Goal: Task Accomplishment & Management: Complete application form

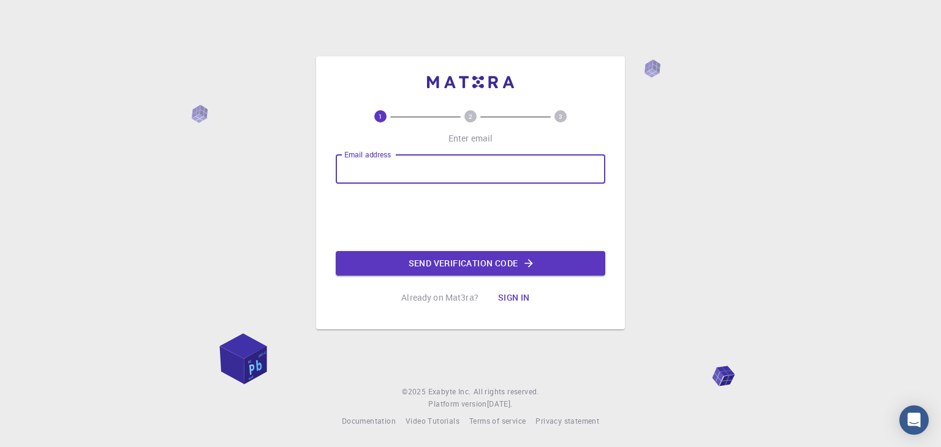
click at [441, 157] on input "Email address" at bounding box center [471, 168] width 270 height 29
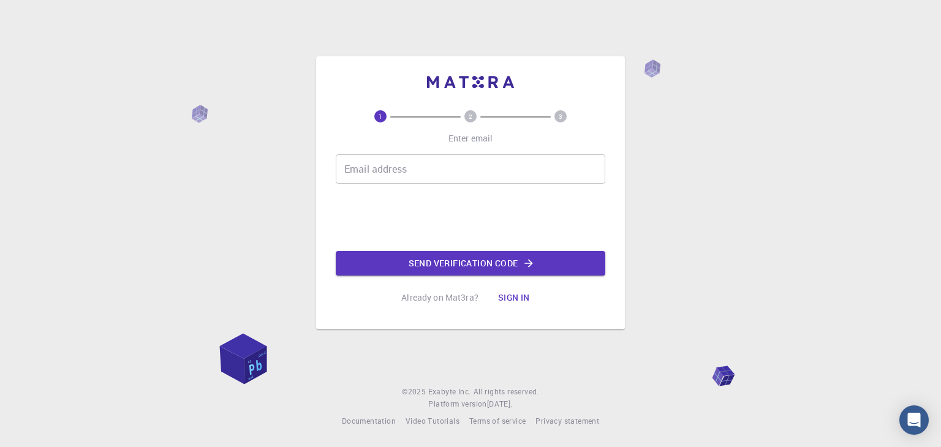
click at [206, 134] on div "1 2 3 Enter email Email address Email address Send verification code Already on…" at bounding box center [470, 223] width 941 height 447
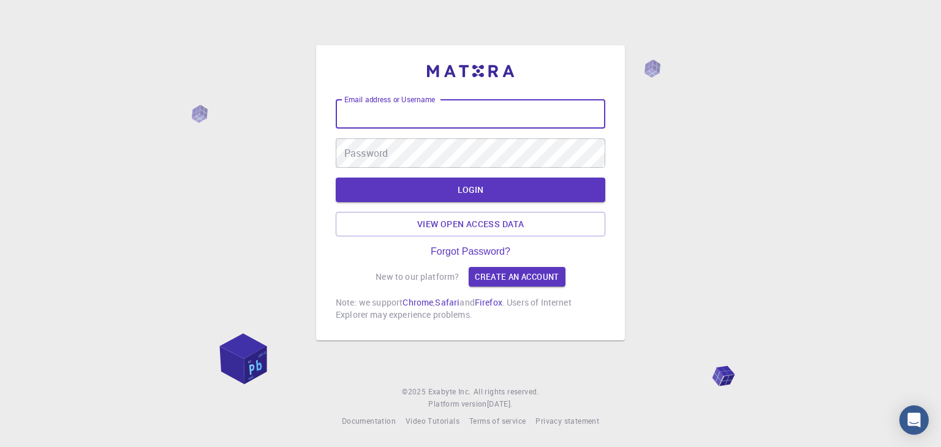
click at [462, 113] on input "Email address or Username" at bounding box center [471, 113] width 270 height 29
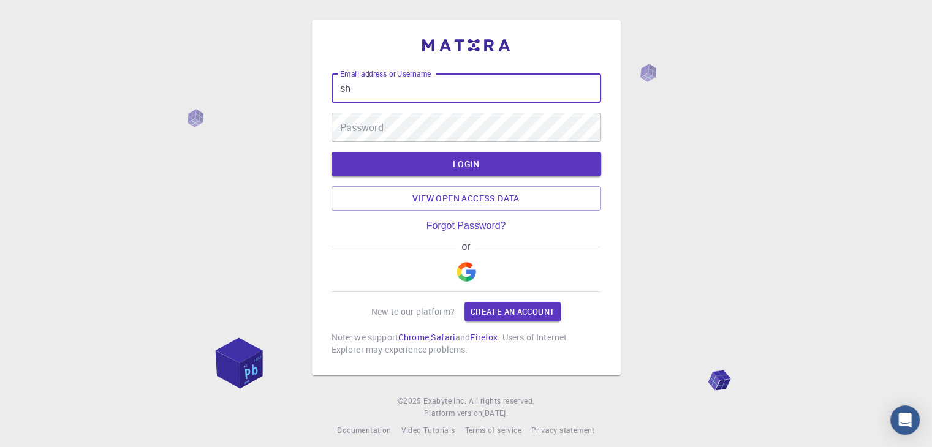
type input "s"
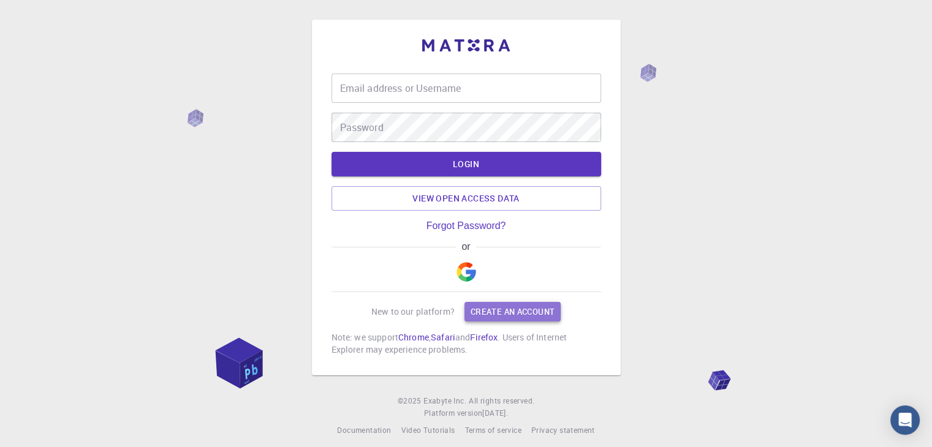
click at [501, 312] on link "Create an account" at bounding box center [512, 312] width 96 height 20
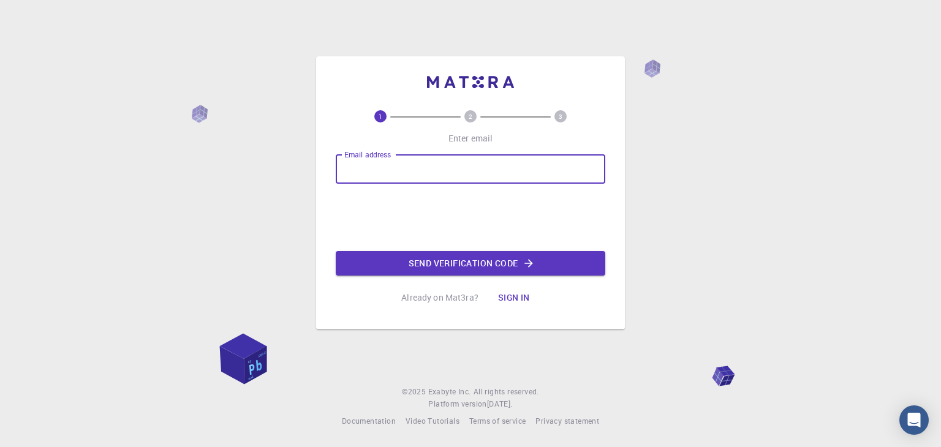
click at [452, 169] on input "Email address" at bounding box center [471, 168] width 270 height 29
type input "[EMAIL_ADDRESS][DOMAIN_NAME]"
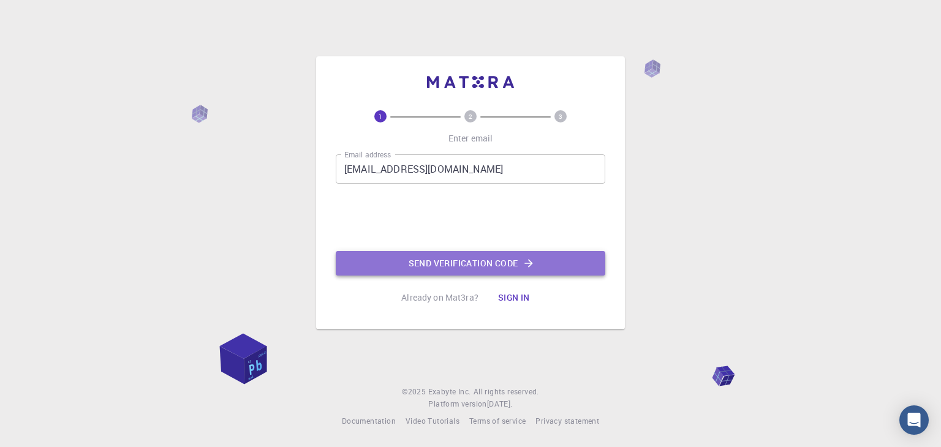
click at [415, 270] on button "Send verification code" at bounding box center [471, 263] width 270 height 25
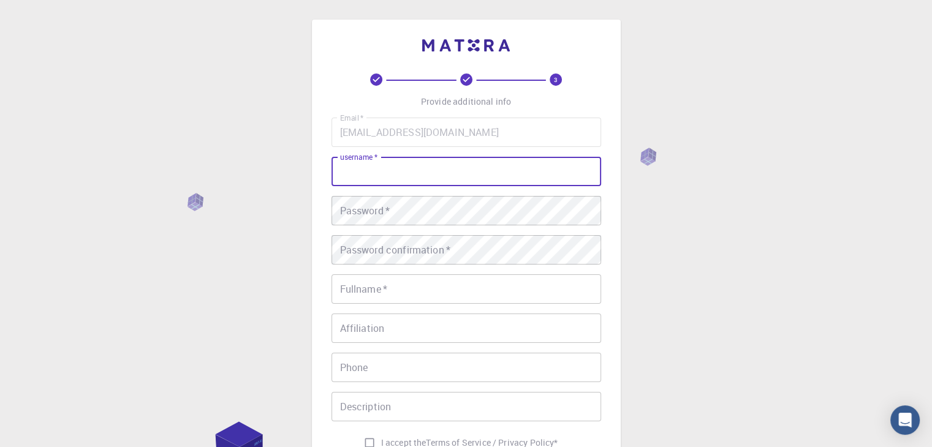
click at [431, 163] on input "username   *" at bounding box center [466, 171] width 270 height 29
type input "[PERSON_NAME]"
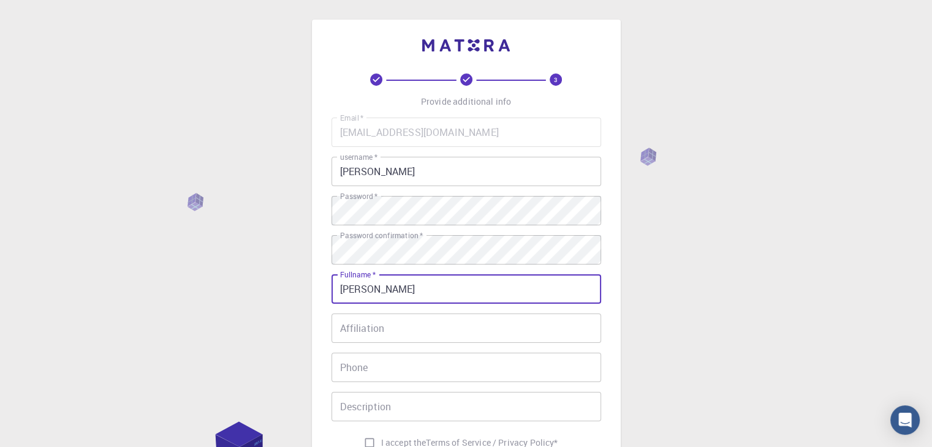
type input "[PERSON_NAME]"
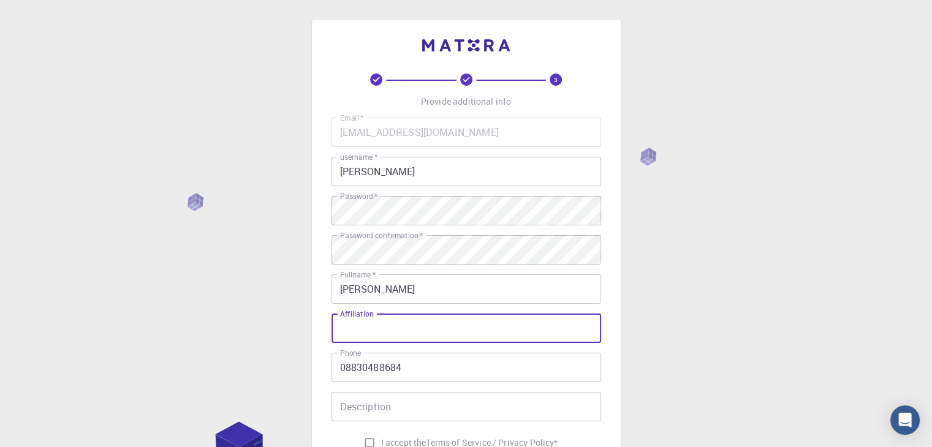
click at [414, 329] on input "Affiliation" at bounding box center [466, 328] width 270 height 29
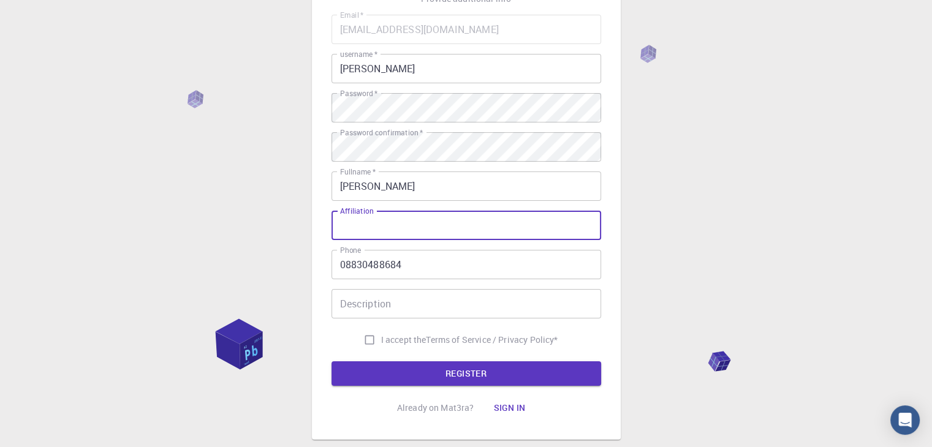
scroll to position [105, 0]
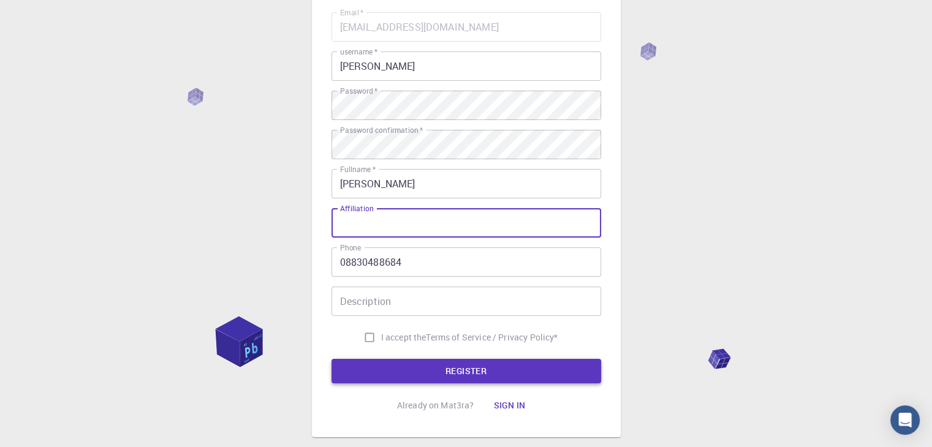
click at [395, 375] on button "REGISTER" at bounding box center [466, 371] width 270 height 25
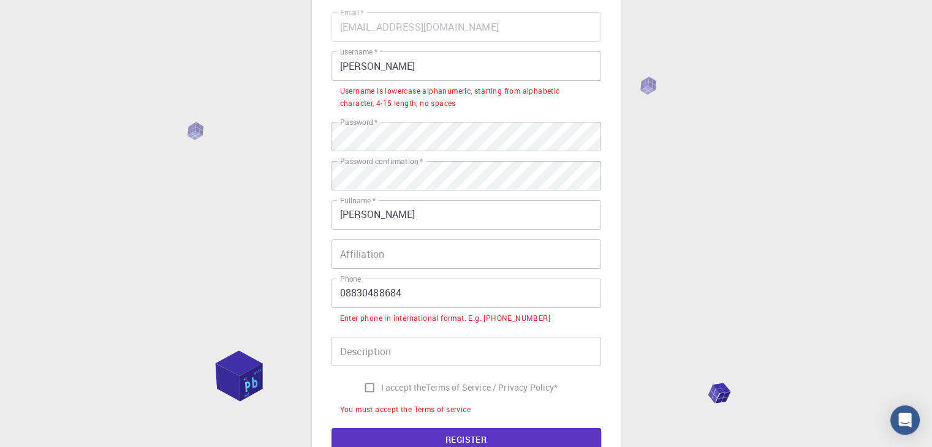
scroll to position [108, 0]
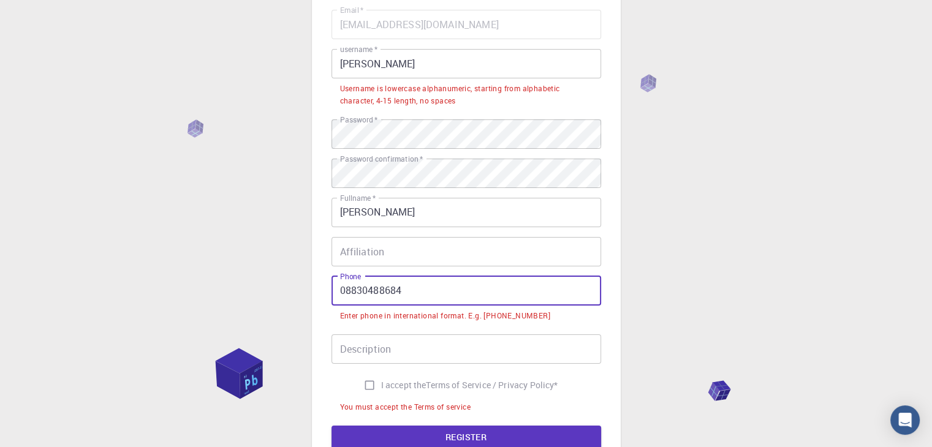
click at [343, 289] on input "08830488684" at bounding box center [466, 290] width 270 height 29
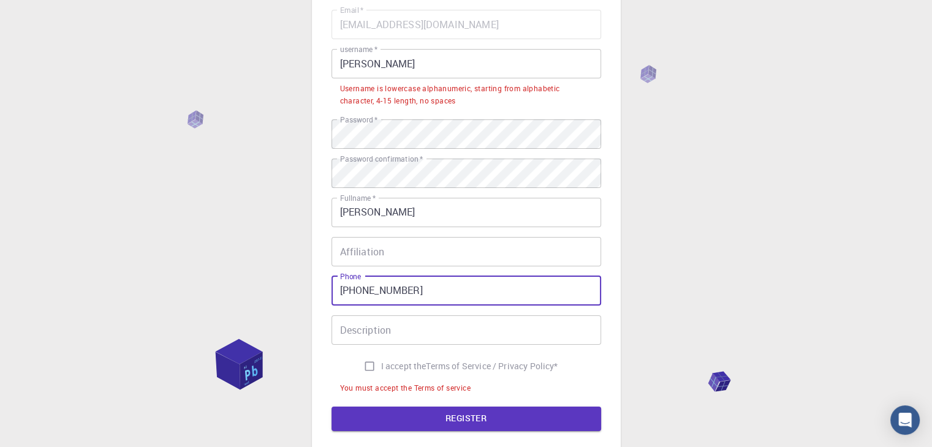
type input "[PHONE_NUMBER]"
click at [363, 363] on input "I accept the Terms of Service / Privacy Policy *" at bounding box center [369, 366] width 23 height 23
checkbox input "true"
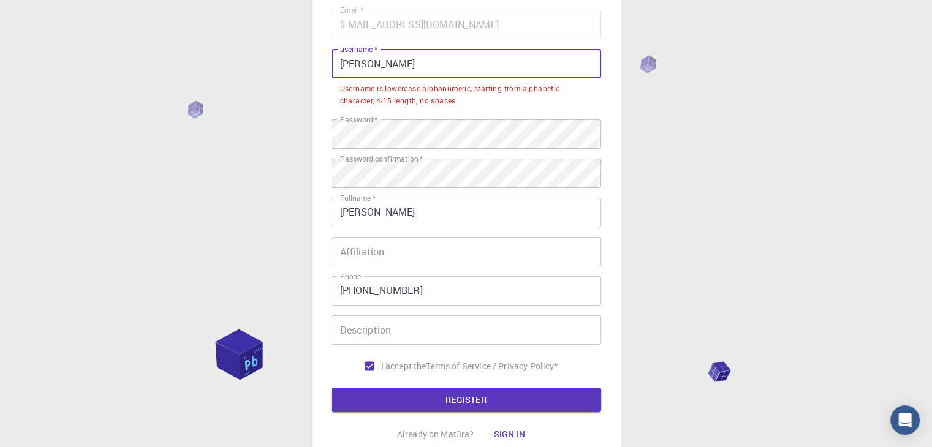
click at [403, 67] on input "[PERSON_NAME]" at bounding box center [466, 63] width 270 height 29
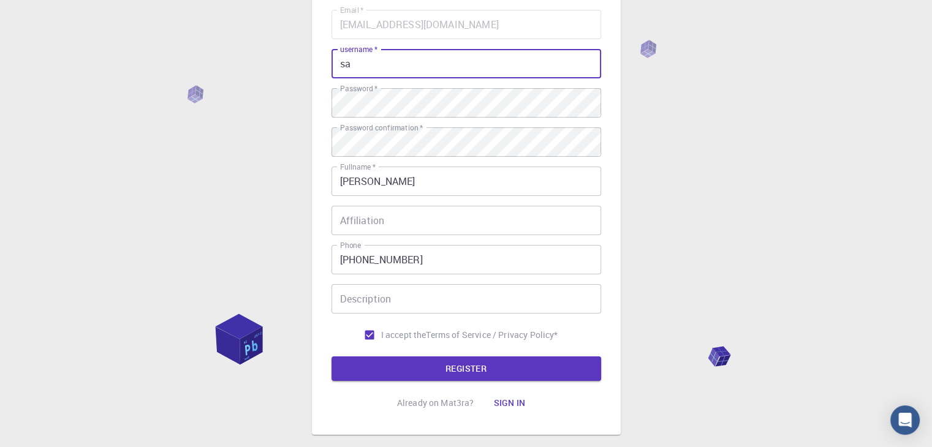
type input "s"
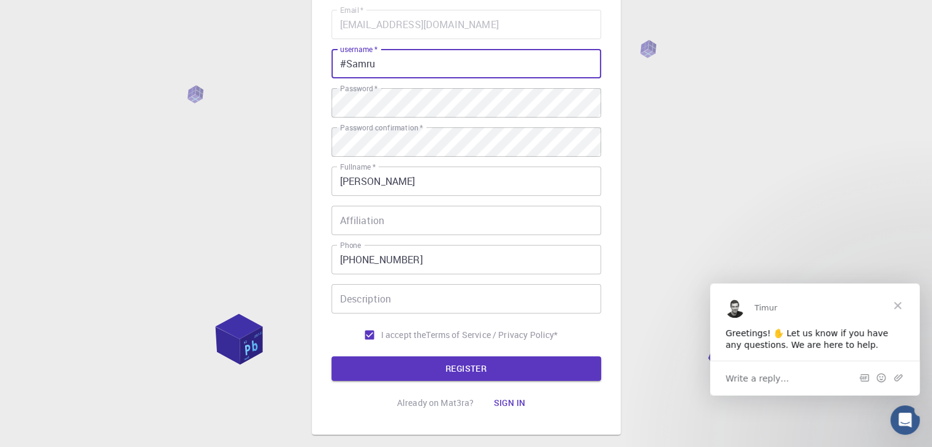
scroll to position [0, 0]
type input "#Samru78"
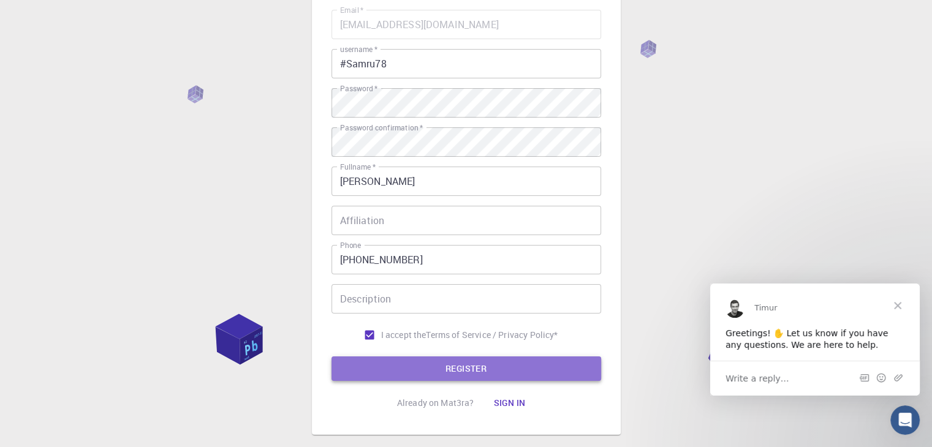
click at [497, 368] on button "REGISTER" at bounding box center [466, 369] width 270 height 25
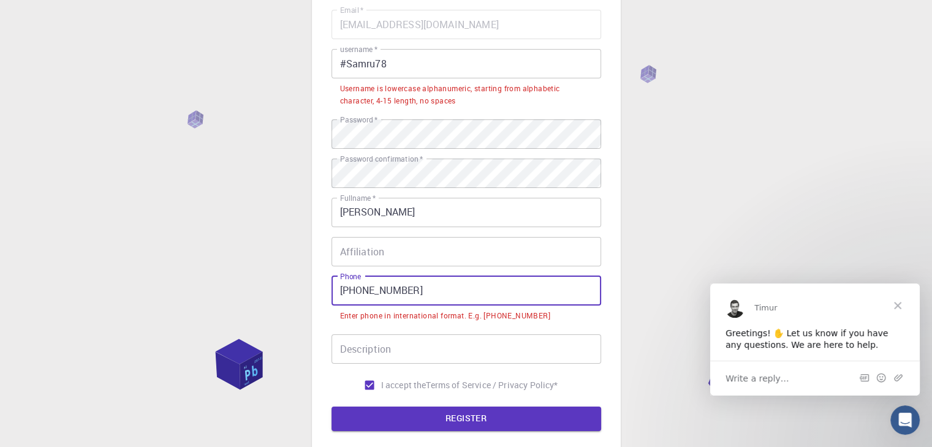
click at [357, 291] on input "[PHONE_NUMBER]" at bounding box center [466, 290] width 270 height 29
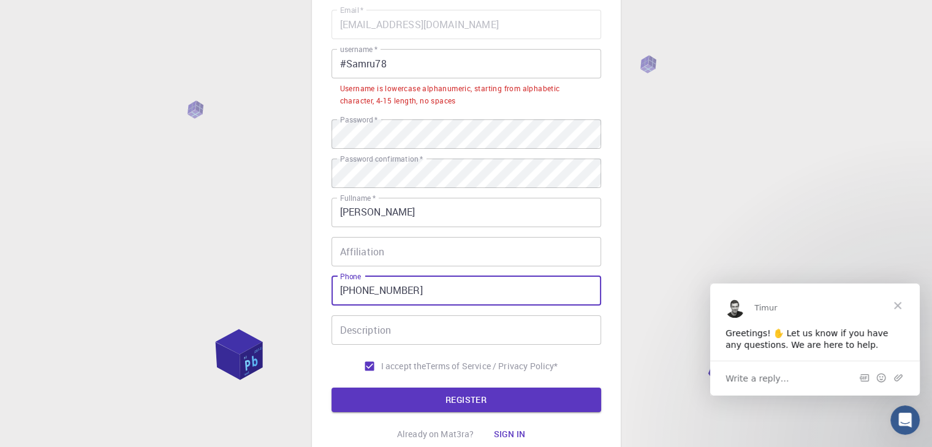
click at [355, 290] on input "[PHONE_NUMBER]" at bounding box center [466, 290] width 270 height 29
type input "[PHONE_NUMBER]"
click at [412, 391] on button "REGISTER" at bounding box center [466, 400] width 270 height 25
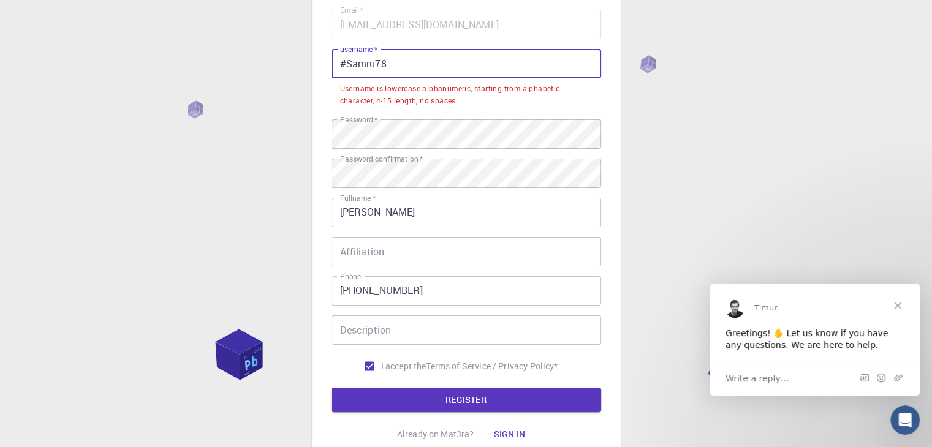
click at [351, 62] on input "#Samru78" at bounding box center [466, 63] width 270 height 29
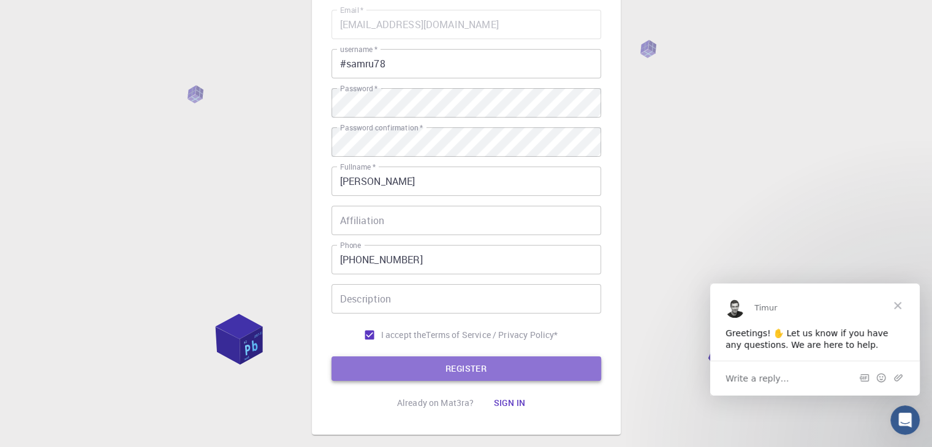
click at [368, 370] on button "REGISTER" at bounding box center [466, 369] width 270 height 25
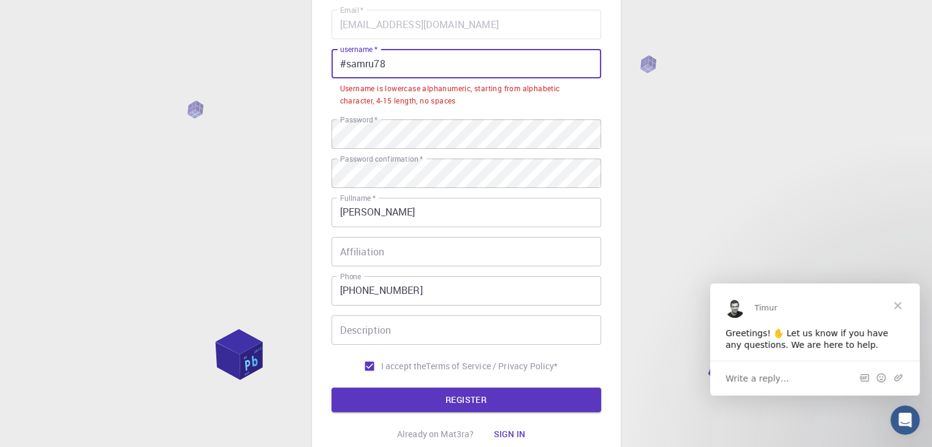
click at [346, 59] on input "#samru78" at bounding box center [466, 63] width 270 height 29
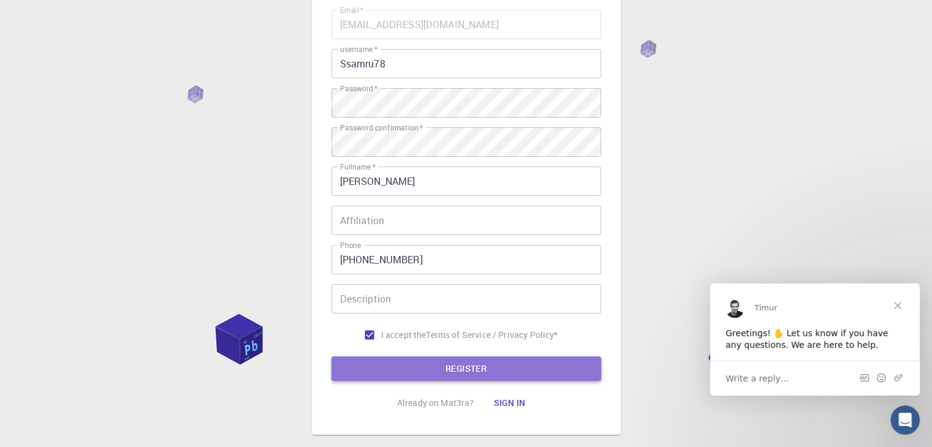
click at [413, 368] on button "REGISTER" at bounding box center [466, 369] width 270 height 25
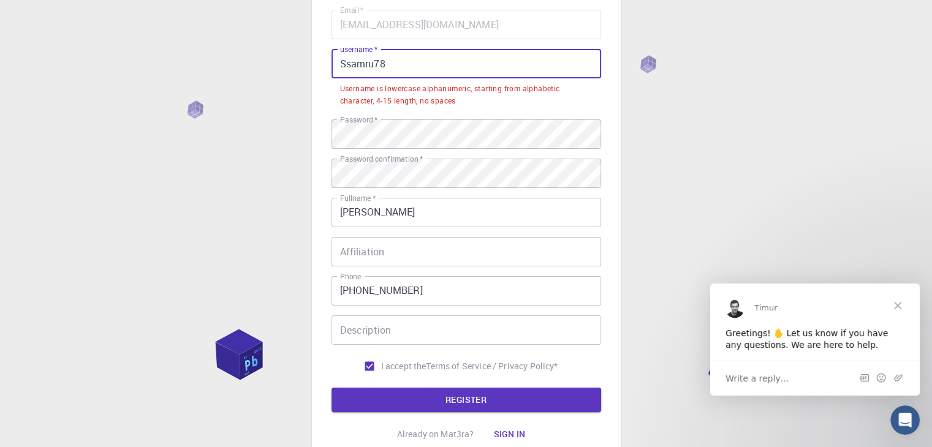
click at [434, 60] on input "Ssamru78" at bounding box center [466, 63] width 270 height 29
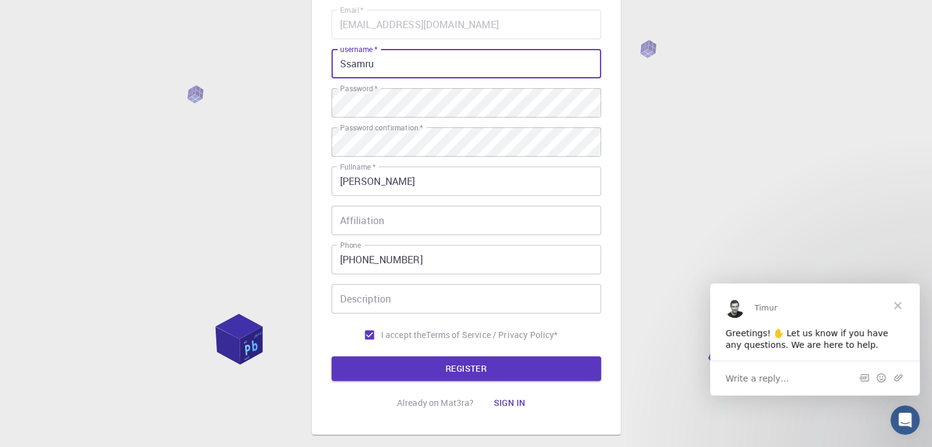
click at [343, 61] on input "Ssamru" at bounding box center [466, 63] width 270 height 29
type input "samru"
click at [331, 357] on button "REGISTER" at bounding box center [466, 369] width 270 height 25
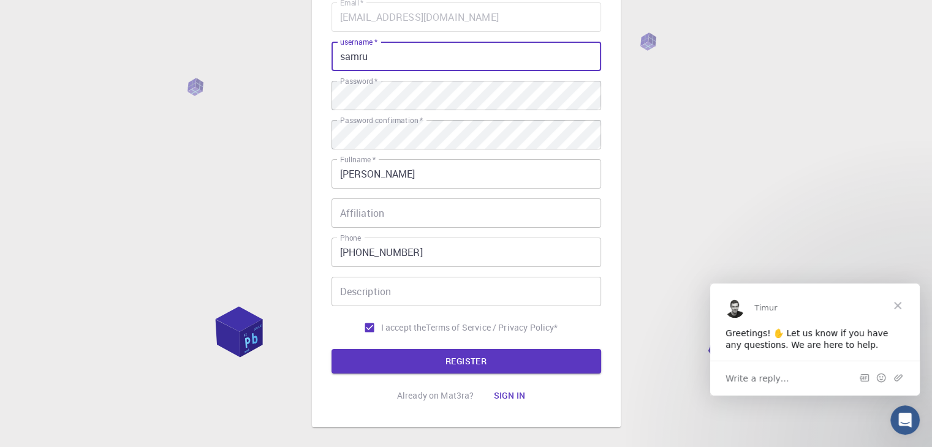
scroll to position [115, 0]
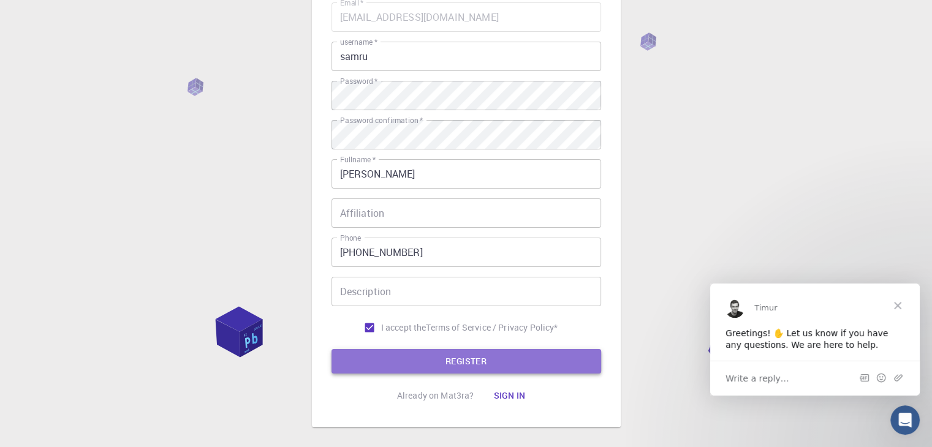
click at [398, 355] on button "REGISTER" at bounding box center [466, 361] width 270 height 25
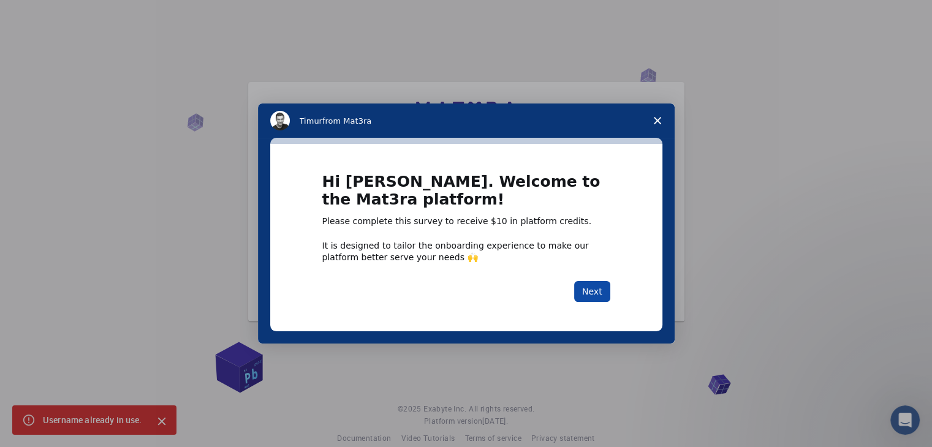
click at [578, 284] on button "Next" at bounding box center [592, 291] width 36 height 21
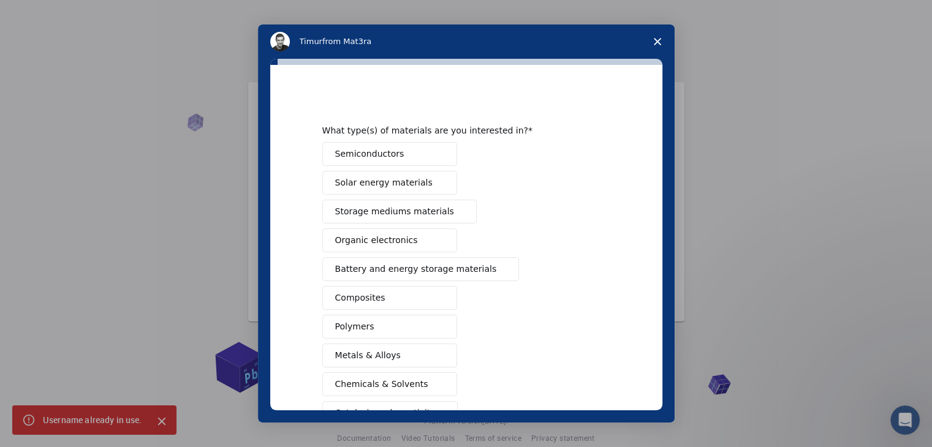
click at [584, 289] on div "Semiconductors Solar energy materials Storage mediums materials Organic electro…" at bounding box center [466, 312] width 288 height 341
click at [650, 36] on span "Close survey" at bounding box center [657, 42] width 34 height 34
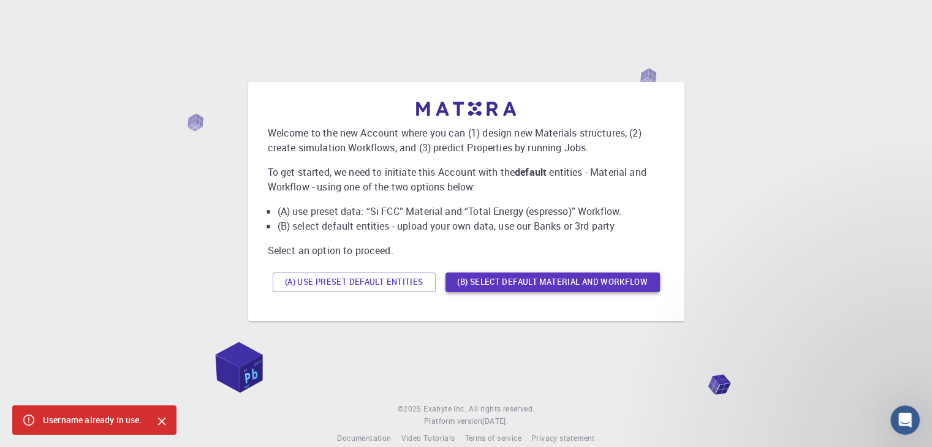
drag, startPoint x: 161, startPoint y: 420, endPoint x: 586, endPoint y: 282, distance: 447.3
click at [586, 282] on div "Welcome to the new Account where you can (1) design new Materials structures, (…" at bounding box center [466, 232] width 932 height 464
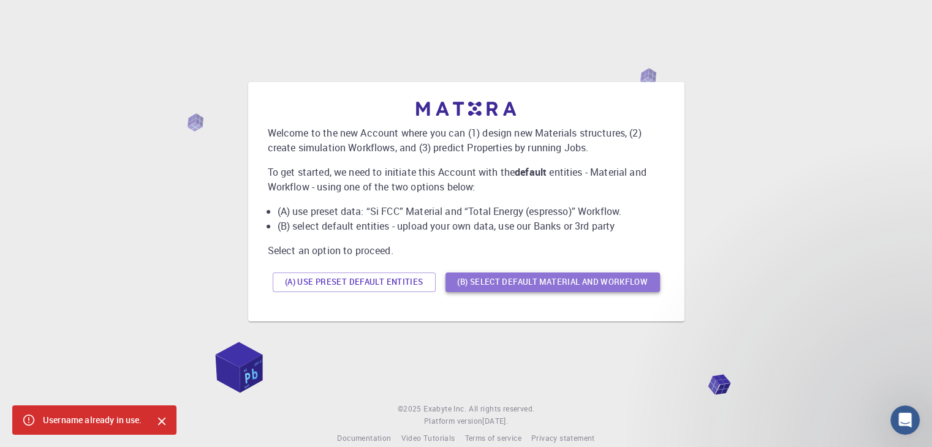
click at [586, 282] on button "(B) Select default material and workflow" at bounding box center [552, 283] width 214 height 20
